Goal: Navigation & Orientation: Locate item on page

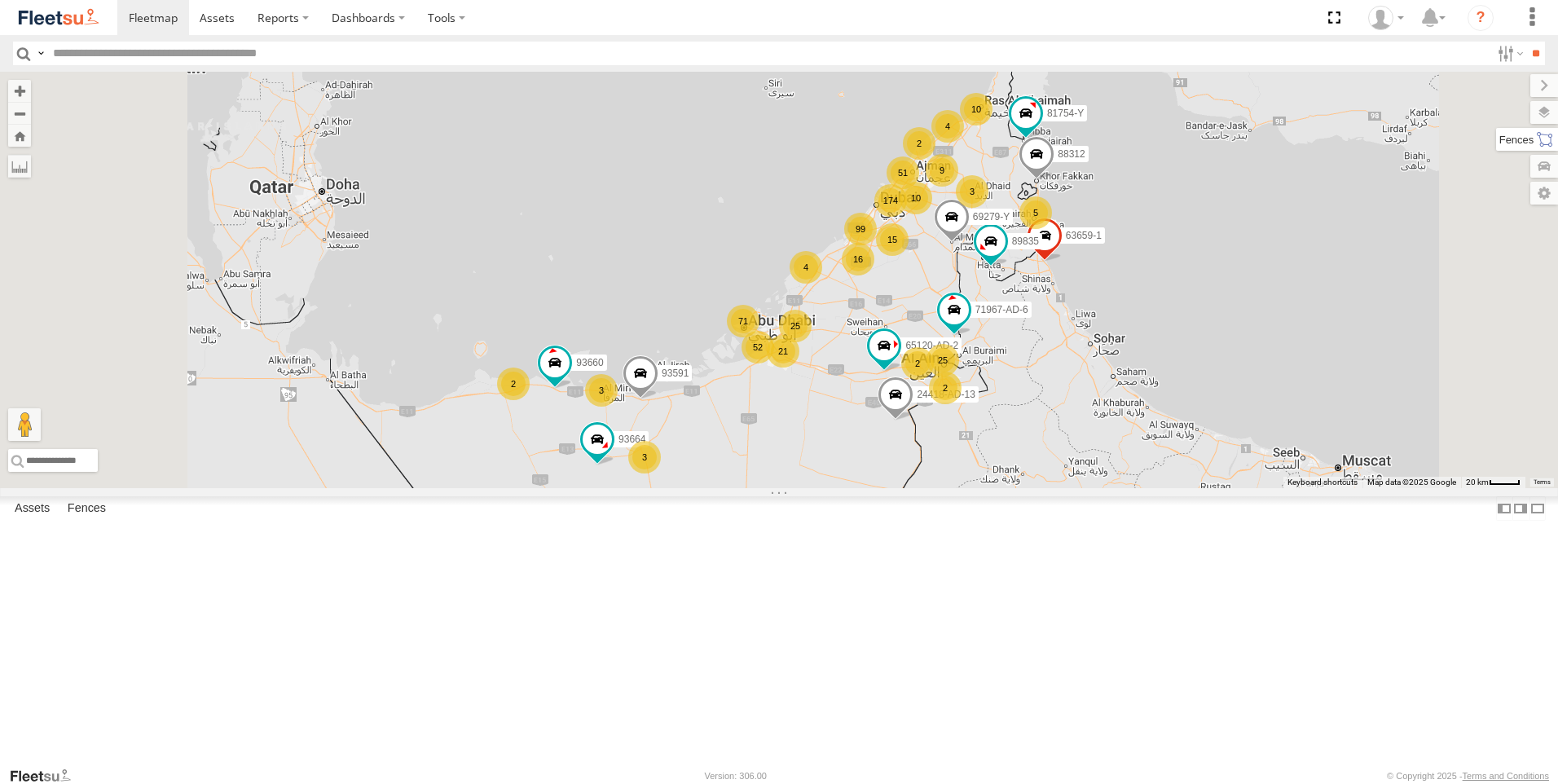
click at [1549, 149] on label at bounding box center [1527, 139] width 62 height 23
click at [1498, 110] on label at bounding box center [1528, 112] width 60 height 23
click at [0, 0] on label at bounding box center [0, 0] width 0 height 0
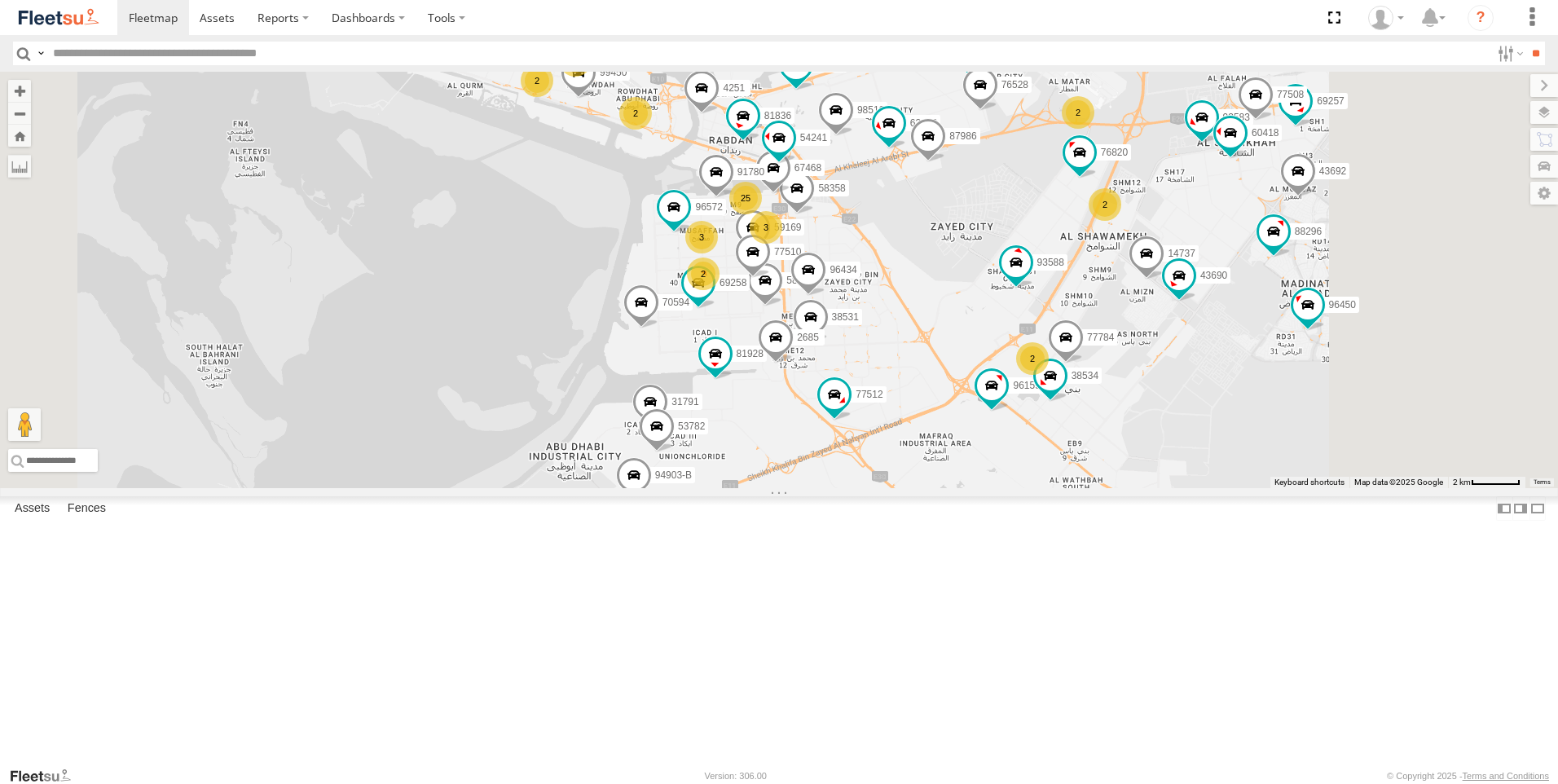
drag, startPoint x: 1040, startPoint y: 445, endPoint x: 996, endPoint y: 511, distance: 79.3
click at [996, 488] on div "89835 63659-1 71967-AD-6 93660 69279-Y 81754-Y 65120-AD-2 93664 88312 24418-AD-…" at bounding box center [779, 280] width 1558 height 417
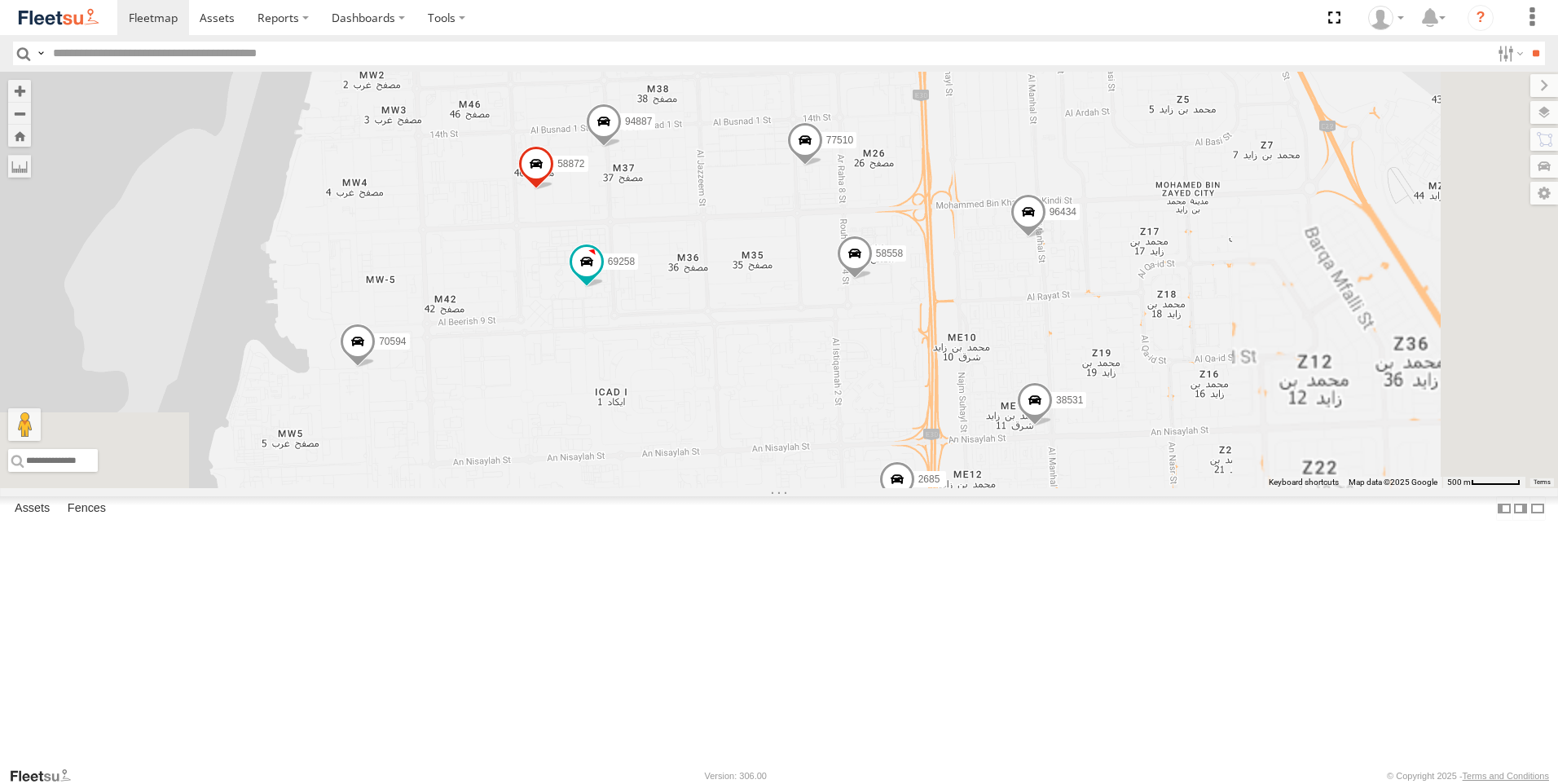
click at [955, 433] on div "89835 63659-1 71967-AD-6 93660 69279-Y 81754-Y 65120-AD-2 93664 88312 24418-AD-…" at bounding box center [779, 280] width 1558 height 417
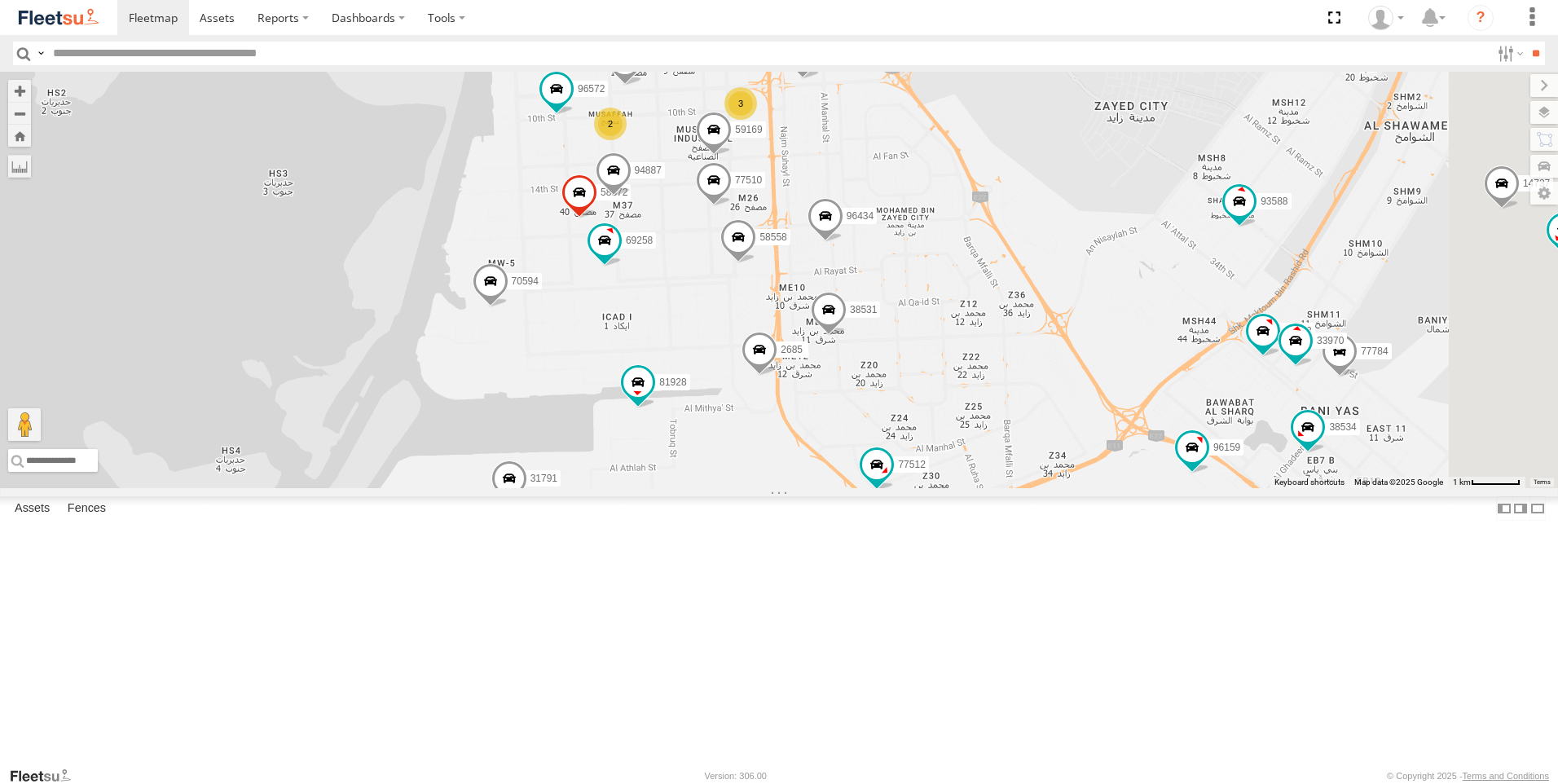
drag, startPoint x: 902, startPoint y: 452, endPoint x: 900, endPoint y: 441, distance: 11.2
click at [900, 441] on div "89835 63659-1 71967-AD-6 93660 69279-Y 81754-Y 65120-AD-2 93664 88312 24418-AD-…" at bounding box center [779, 280] width 1558 height 417
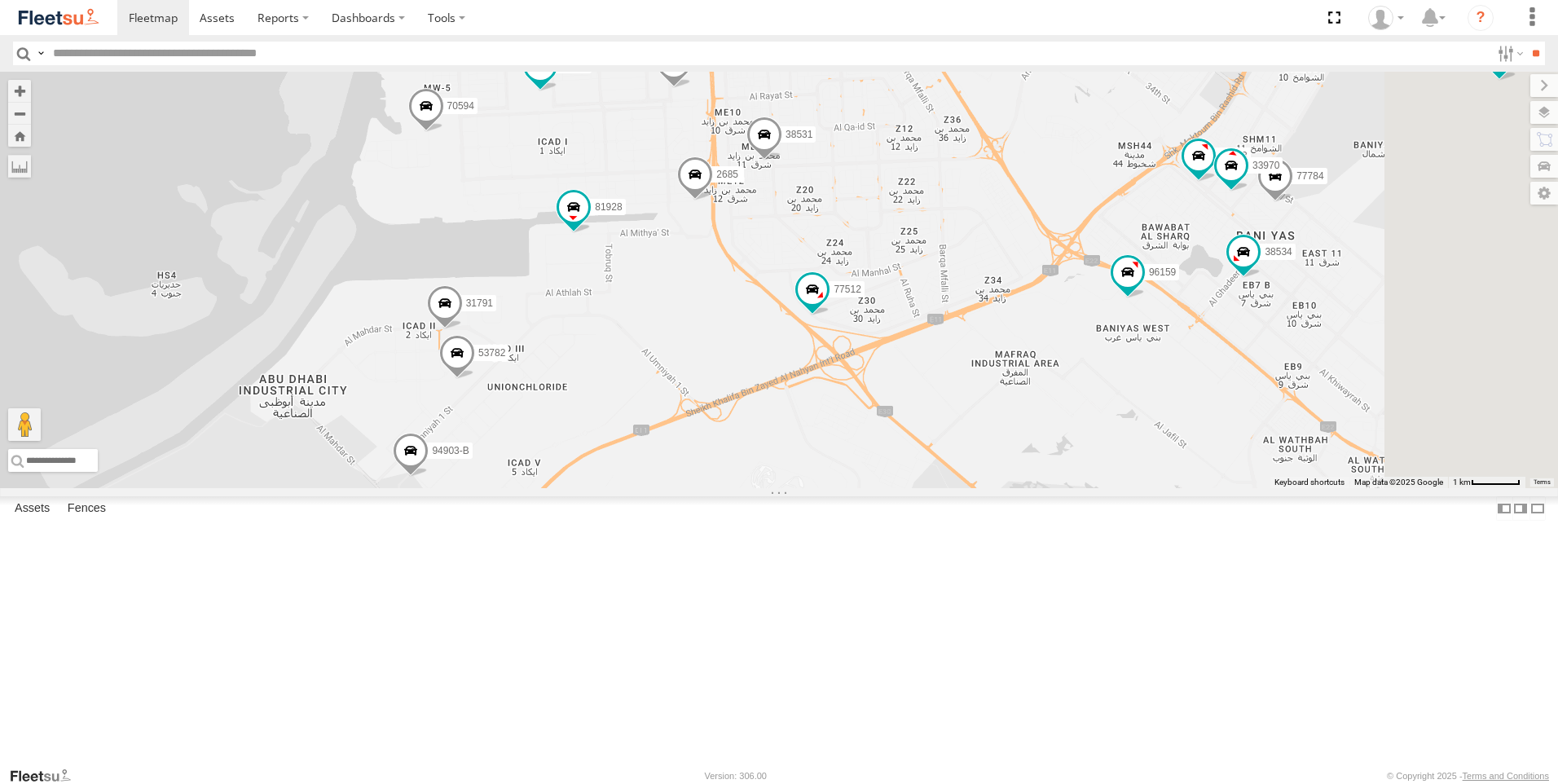
drag, startPoint x: 958, startPoint y: 598, endPoint x: 900, endPoint y: 445, distance: 163.6
click at [900, 445] on div "89835 63659-1 71967-AD-6 93660 69279-Y 81754-Y 65120-AD-2 93664 88312 24418-AD-…" at bounding box center [779, 280] width 1558 height 417
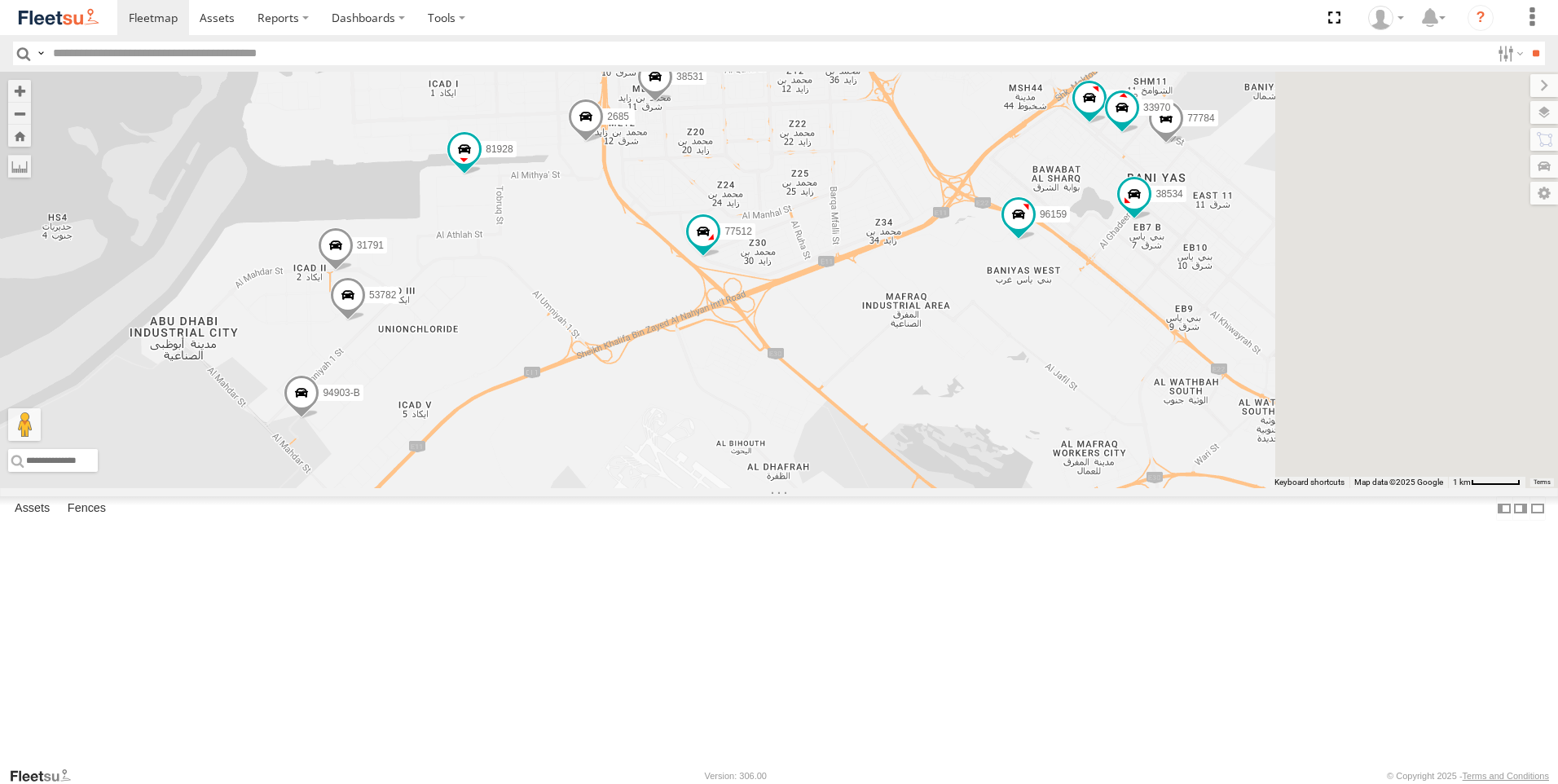
drag, startPoint x: 1001, startPoint y: 579, endPoint x: 882, endPoint y: 516, distance: 134.6
click at [882, 488] on div "89835 63659-1 71967-AD-6 93660 69279-Y 81754-Y 65120-AD-2 93664 88312 24418-AD-…" at bounding box center [779, 280] width 1558 height 417
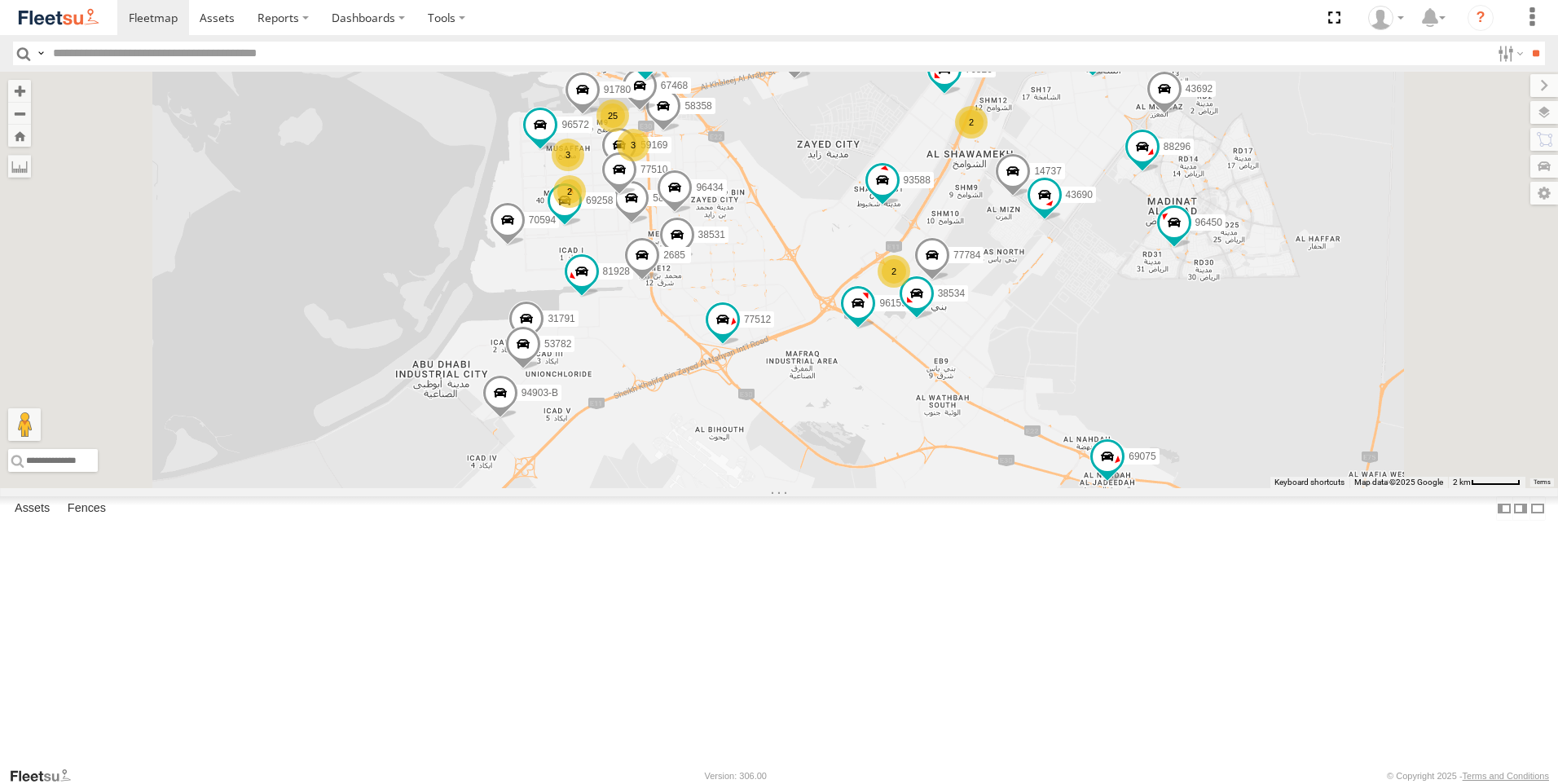
drag, startPoint x: 1058, startPoint y: 497, endPoint x: 1070, endPoint y: 526, distance: 31.4
click at [1070, 488] on div "89835 63659-1 71967-AD-6 93660 69279-Y 81754-Y 65120-AD-2 93664 88312 24418-AD-…" at bounding box center [779, 280] width 1558 height 417
